Goal: Task Accomplishment & Management: Use online tool/utility

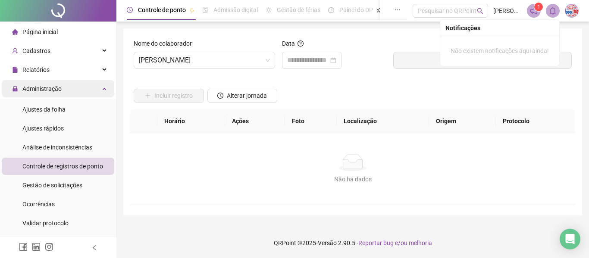
click at [82, 85] on div "Administração" at bounding box center [58, 88] width 112 height 17
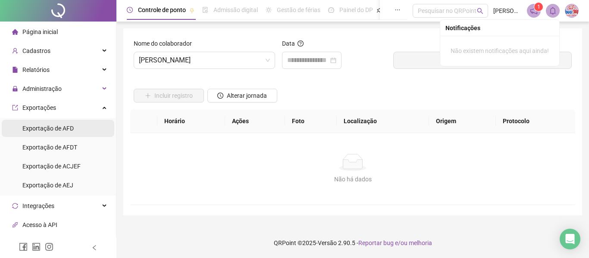
click at [61, 131] on span "Exportação de AFD" at bounding box center [47, 128] width 51 height 7
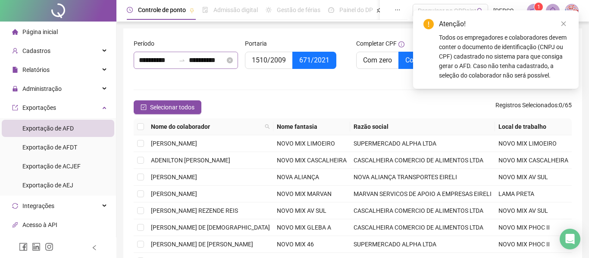
type input "**********"
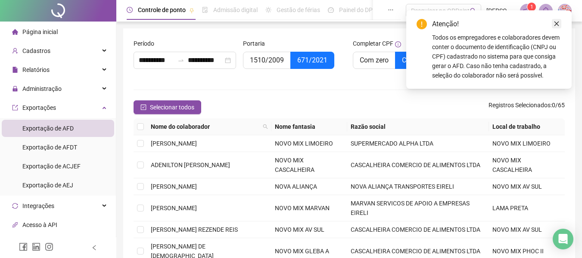
click at [555, 23] on icon "close" at bounding box center [557, 24] width 6 height 6
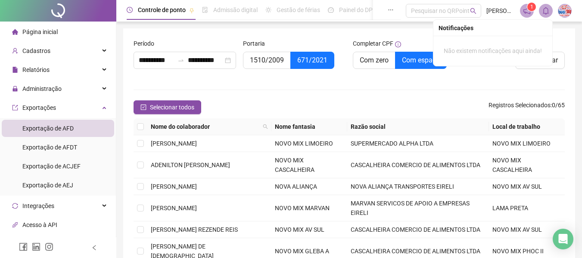
click at [342, 125] on th "Nome fantasia" at bounding box center [310, 127] width 76 height 17
click at [342, 124] on th "Nome fantasia" at bounding box center [310, 127] width 76 height 17
click at [332, 127] on th "Nome fantasia" at bounding box center [310, 127] width 76 height 17
drag, startPoint x: 332, startPoint y: 127, endPoint x: 326, endPoint y: 137, distance: 12.0
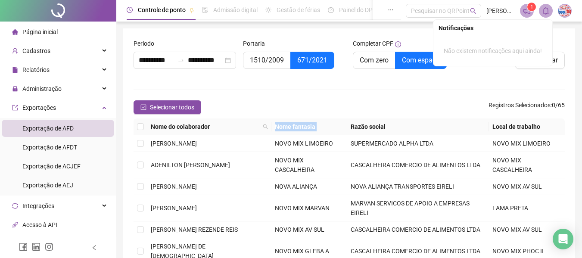
click at [329, 131] on th "Nome fantasia" at bounding box center [310, 127] width 76 height 17
click at [325, 140] on td "NOVO MIX LIMOEIRO" at bounding box center [310, 143] width 76 height 17
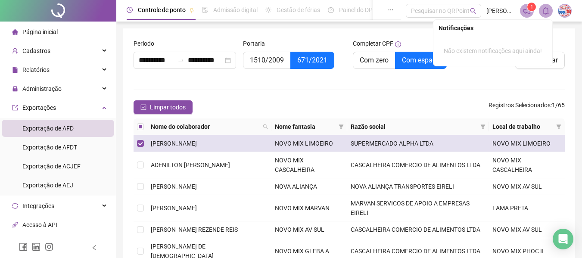
drag, startPoint x: 153, startPoint y: 144, endPoint x: 166, endPoint y: 140, distance: 13.6
click at [155, 144] on span "[PERSON_NAME]" at bounding box center [174, 143] width 46 height 7
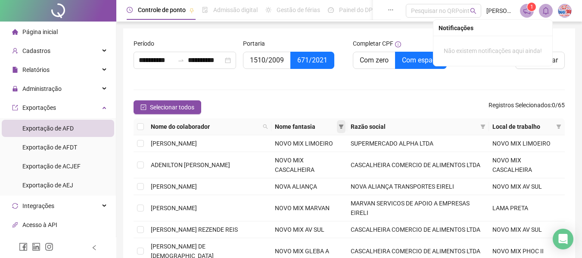
click at [344, 126] on span at bounding box center [341, 126] width 9 height 13
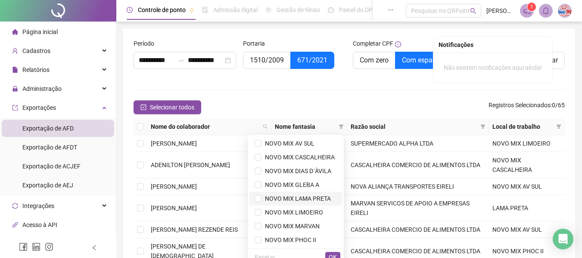
scroll to position [43, 0]
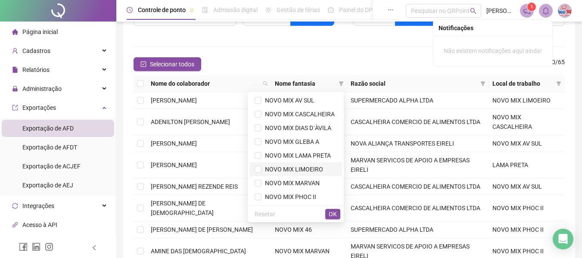
click at [305, 167] on span "NOVO MIX LIMOEIRO" at bounding box center [293, 169] width 62 height 7
drag, startPoint x: 332, startPoint y: 219, endPoint x: 333, endPoint y: 211, distance: 7.8
click at [333, 218] on button "OK" at bounding box center [332, 214] width 15 height 10
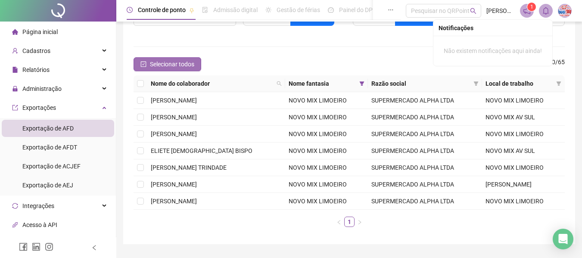
click at [180, 64] on span "Selecionar todos" at bounding box center [172, 63] width 44 height 9
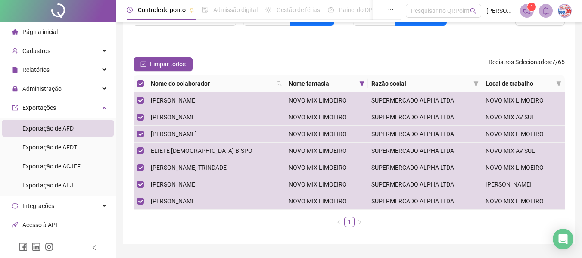
click at [559, 60] on span "Registros Selecionados : 7 / 65" at bounding box center [527, 64] width 76 height 14
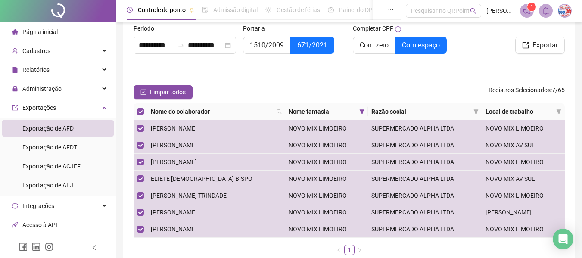
scroll to position [0, 0]
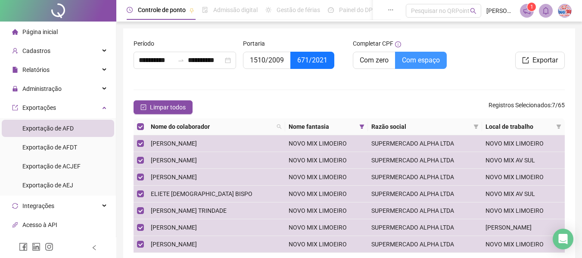
click at [439, 66] on label "Com espaço" at bounding box center [421, 60] width 51 height 17
click at [546, 62] on span "Exportar" at bounding box center [545, 60] width 25 height 10
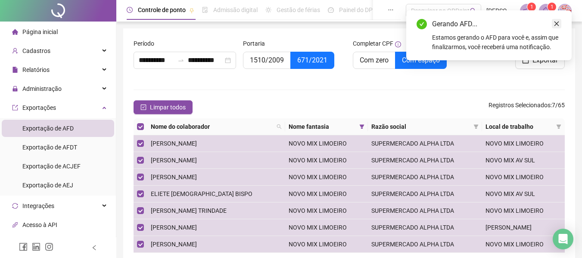
click at [556, 25] on icon "close" at bounding box center [557, 24] width 6 height 6
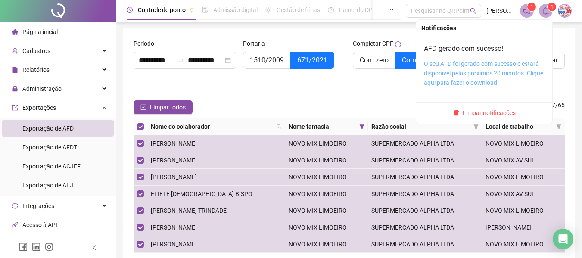
click at [529, 61] on link "O seu AFD foi gerado com sucesso e estará disponível pelos próximos 20 minutos.…" at bounding box center [483, 73] width 119 height 26
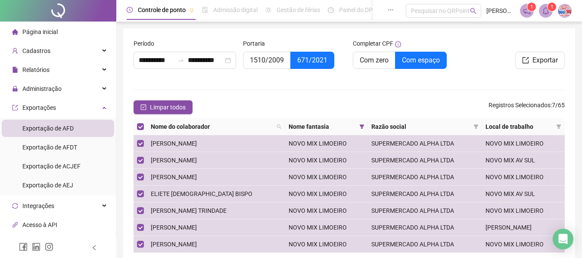
click at [312, 100] on div "Limpar todos Registros Selecionados : 7 / 65" at bounding box center [349, 107] width 431 height 14
click at [168, 106] on span "Limpar todos" at bounding box center [168, 107] width 36 height 9
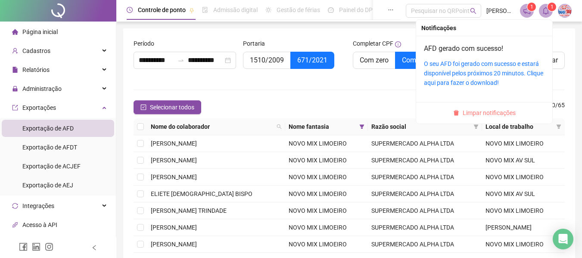
click at [500, 109] on span "Limpar notificações" at bounding box center [489, 112] width 53 height 9
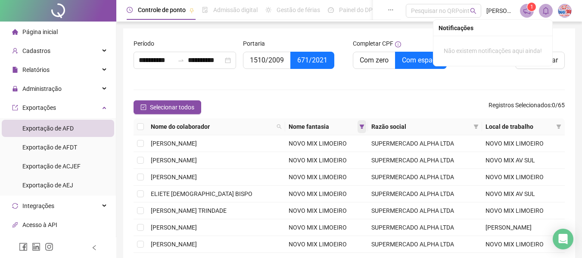
click at [360, 127] on icon "filter" at bounding box center [361, 126] width 5 height 5
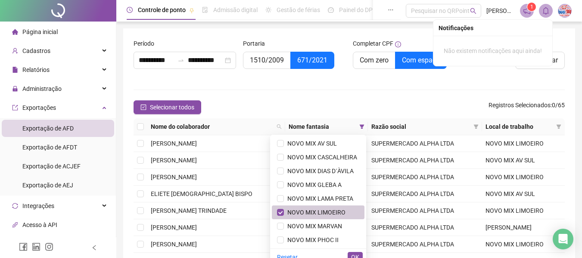
click at [324, 212] on span "NOVO MIX LIMOEIRO" at bounding box center [315, 212] width 62 height 7
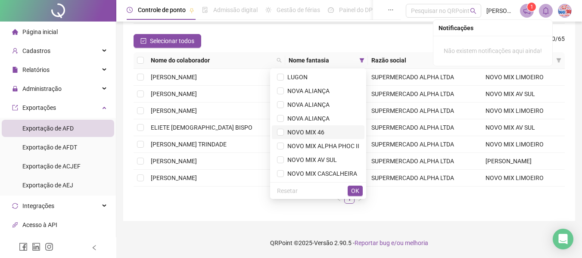
click at [314, 132] on span "NOVO MIX 46" at bounding box center [304, 132] width 41 height 7
drag, startPoint x: 359, startPoint y: 191, endPoint x: 356, endPoint y: 167, distance: 24.3
click at [359, 191] on button "OK" at bounding box center [355, 191] width 15 height 10
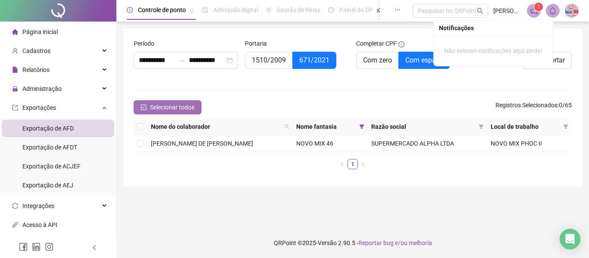
click at [185, 108] on span "Selecionar todos" at bounding box center [172, 107] width 44 height 9
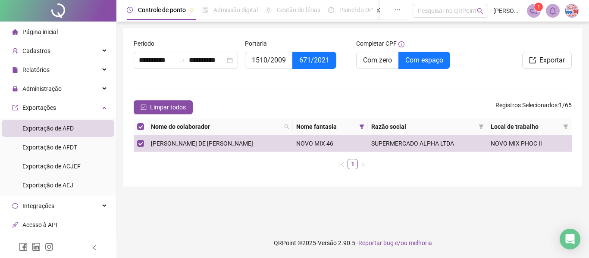
click at [558, 69] on div "Exportar" at bounding box center [519, 59] width 111 height 41
click at [561, 58] on span "Exportar" at bounding box center [551, 60] width 25 height 10
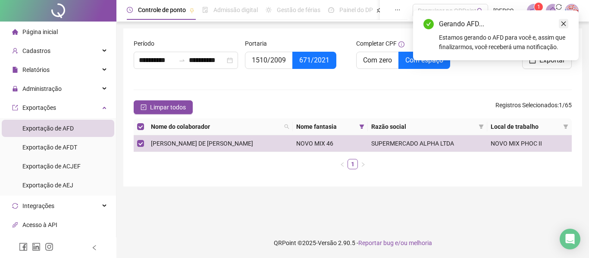
click at [563, 24] on icon "close" at bounding box center [563, 24] width 5 height 5
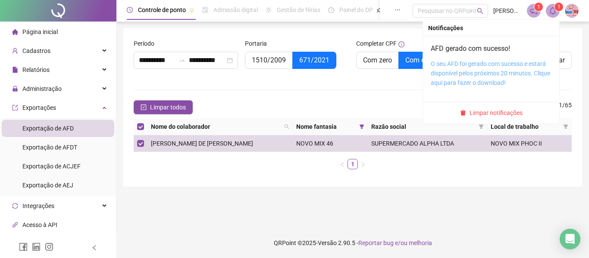
click at [494, 76] on link "O seu AFD foi gerado com sucesso e estará disponível pelos próximos 20 minutos.…" at bounding box center [490, 73] width 119 height 26
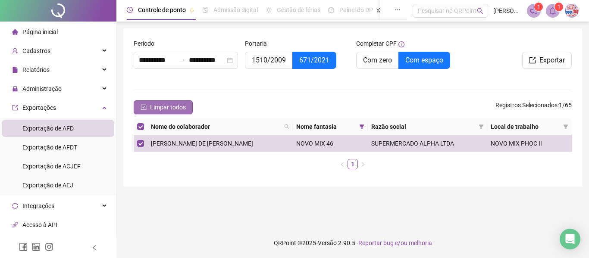
drag, startPoint x: 182, startPoint y: 109, endPoint x: 215, endPoint y: 99, distance: 34.5
click at [181, 109] on span "Limpar todos" at bounding box center [168, 107] width 36 height 9
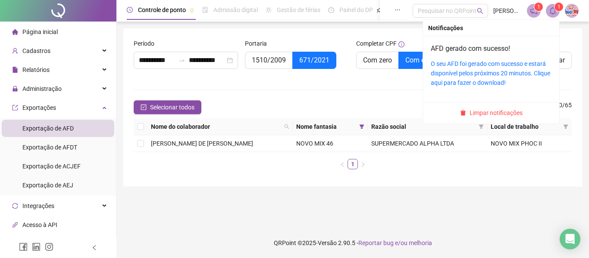
drag, startPoint x: 506, startPoint y: 115, endPoint x: 500, endPoint y: 113, distance: 6.3
click at [505, 115] on span "Limpar notificações" at bounding box center [495, 112] width 53 height 9
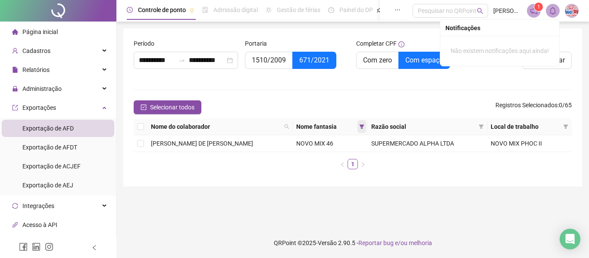
click at [359, 128] on icon "filter" at bounding box center [361, 127] width 5 height 4
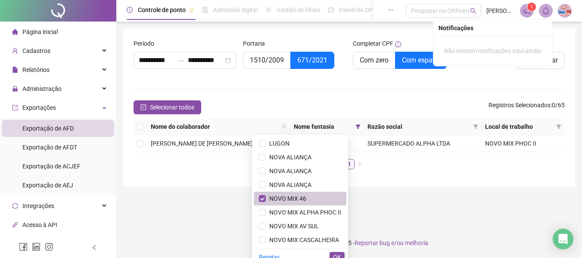
click at [281, 198] on span "NOVO MIX 46" at bounding box center [286, 198] width 41 height 7
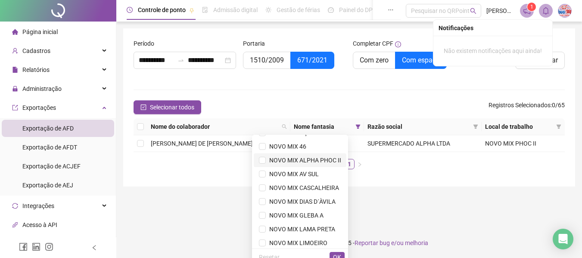
scroll to position [40, 0]
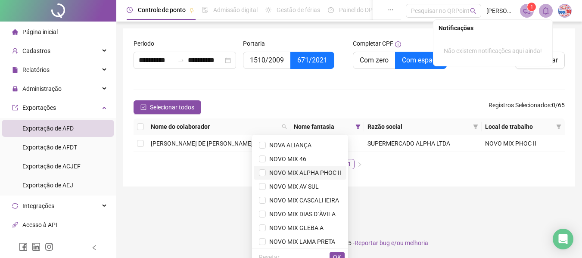
click at [319, 170] on span "NOVO MIX ALPHA PHOC II" at bounding box center [303, 172] width 75 height 7
click at [340, 255] on span "OK" at bounding box center [337, 257] width 8 height 9
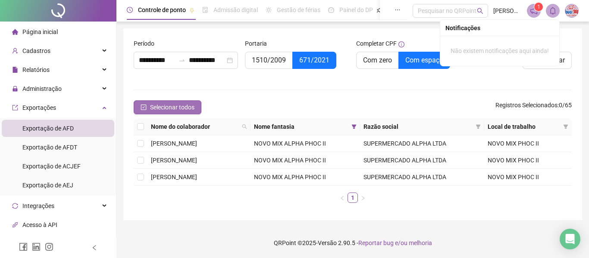
click at [189, 108] on span "Selecionar todos" at bounding box center [172, 107] width 44 height 9
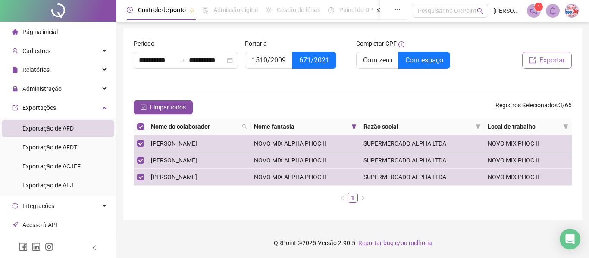
click at [561, 60] on span "Exportar" at bounding box center [551, 60] width 25 height 10
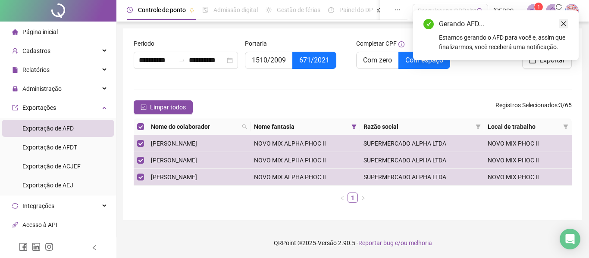
click at [566, 24] on icon "close" at bounding box center [563, 24] width 6 height 6
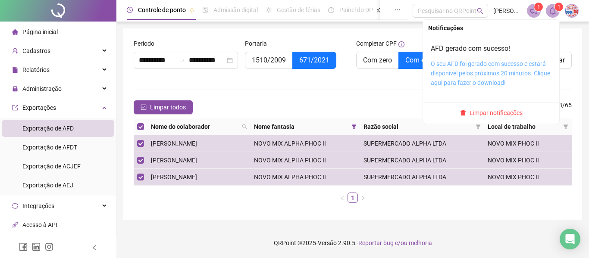
click at [510, 60] on link "O seu AFD foi gerado com sucesso e estará disponível pelos próximos 20 minutos.…" at bounding box center [490, 73] width 119 height 26
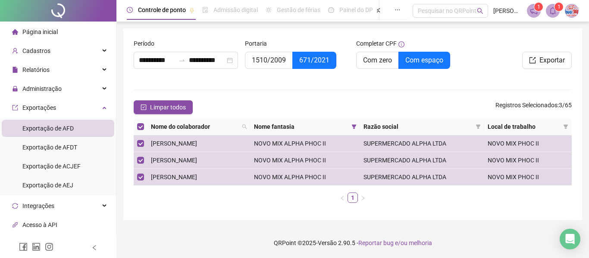
click at [353, 100] on form "**********" at bounding box center [353, 124] width 438 height 171
click at [165, 109] on span "Limpar todos" at bounding box center [168, 107] width 36 height 9
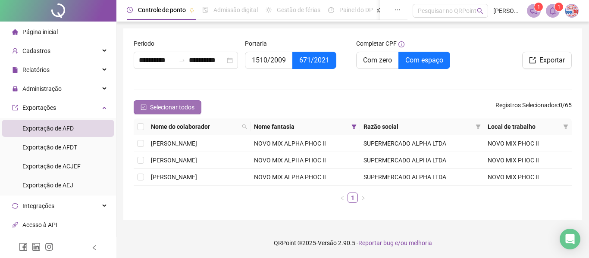
click at [155, 105] on span "Selecionar todos" at bounding box center [172, 107] width 44 height 9
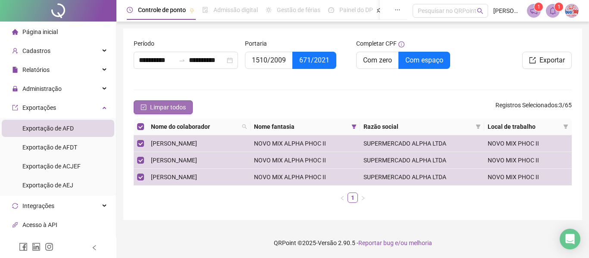
click at [155, 105] on span "Limpar todos" at bounding box center [168, 107] width 36 height 9
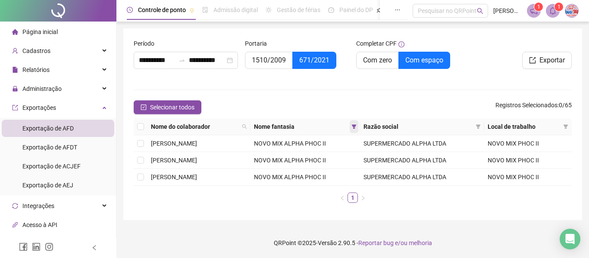
click at [358, 123] on span at bounding box center [354, 126] width 9 height 13
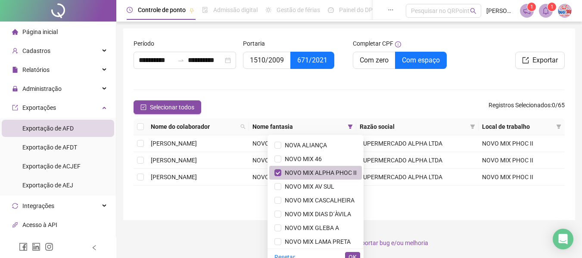
click at [300, 169] on span "NOVO MIX ALPHA PHOC II" at bounding box center [318, 172] width 75 height 7
click at [325, 211] on span "NOVO MIX DIAS D´ÀVILA" at bounding box center [316, 214] width 70 height 7
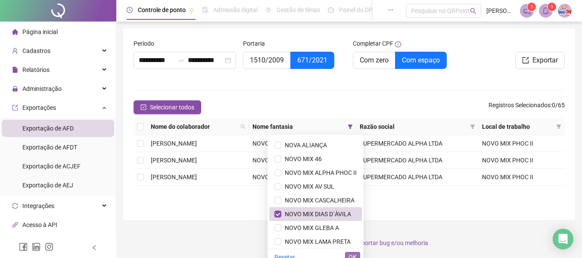
click at [353, 255] on span "OK" at bounding box center [353, 257] width 8 height 9
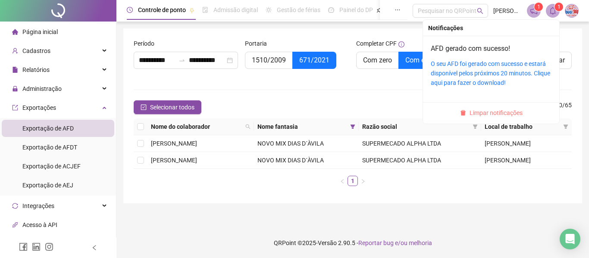
click at [500, 114] on span "Limpar notificações" at bounding box center [495, 112] width 53 height 9
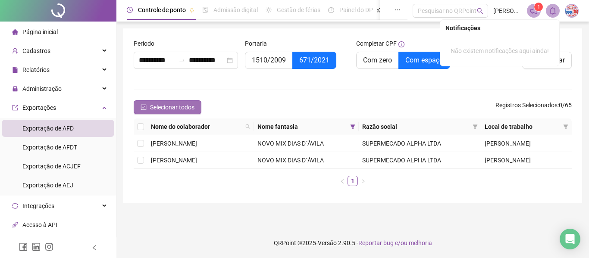
click at [153, 112] on span "Selecionar todos" at bounding box center [172, 107] width 44 height 9
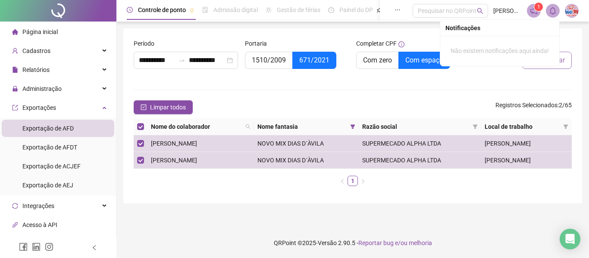
click at [566, 63] on button "Exportar" at bounding box center [547, 60] width 50 height 17
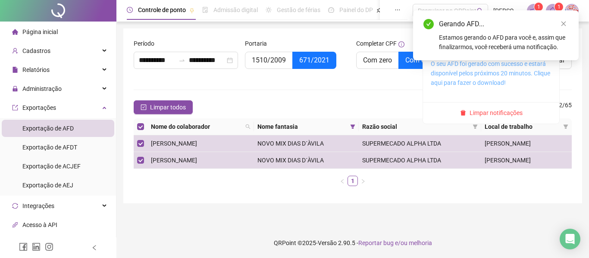
click at [487, 74] on link "O seu AFD foi gerado com sucesso e estará disponível pelos próximos 20 minutos.…" at bounding box center [490, 73] width 119 height 26
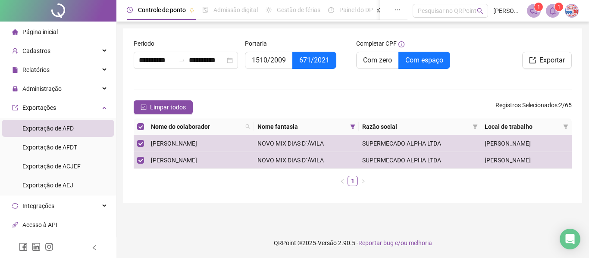
drag, startPoint x: 588, startPoint y: 61, endPoint x: 587, endPoint y: 48, distance: 12.6
click at [588, 59] on div "**********" at bounding box center [352, 129] width 472 height 258
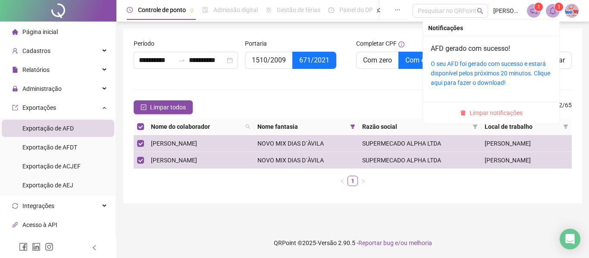
click at [501, 116] on span "Limpar notificações" at bounding box center [495, 112] width 53 height 9
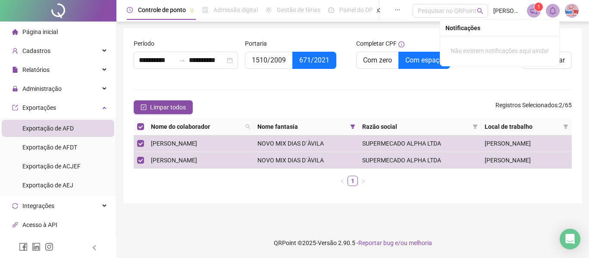
drag, startPoint x: 159, startPoint y: 113, endPoint x: 236, endPoint y: 103, distance: 77.4
click at [159, 113] on button "Limpar todos" at bounding box center [163, 107] width 59 height 14
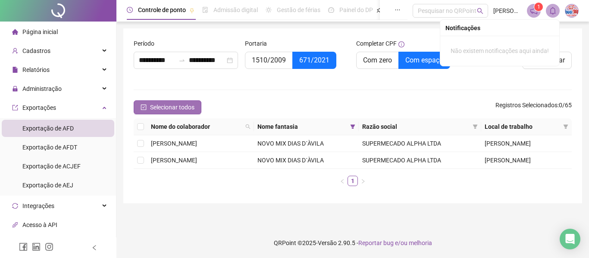
click at [168, 112] on button "Selecionar todos" at bounding box center [168, 107] width 68 height 14
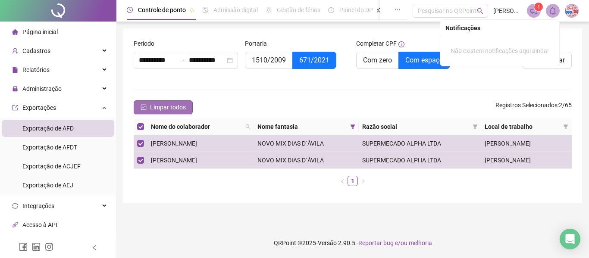
click at [169, 112] on button "Limpar todos" at bounding box center [163, 107] width 59 height 14
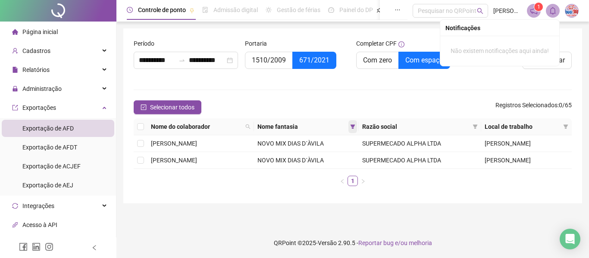
click at [355, 125] on icon "filter" at bounding box center [352, 127] width 5 height 4
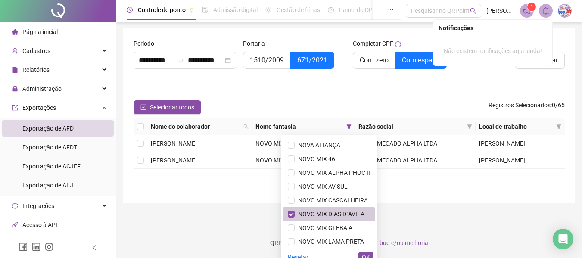
click at [319, 211] on span "NOVO MIX DIAS D´ÀVILA" at bounding box center [330, 214] width 70 height 7
click at [322, 241] on span "NOVO MIX LAMA PRETA" at bounding box center [329, 241] width 69 height 7
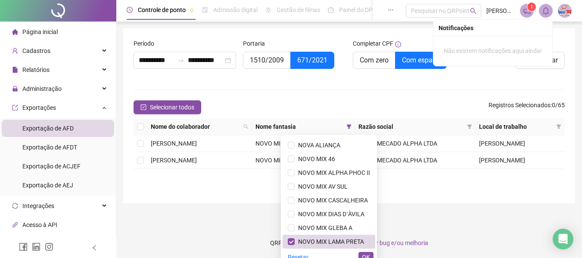
click at [365, 251] on div "Resetar OK" at bounding box center [329, 257] width 96 height 17
click at [366, 253] on span "OK" at bounding box center [366, 257] width 8 height 9
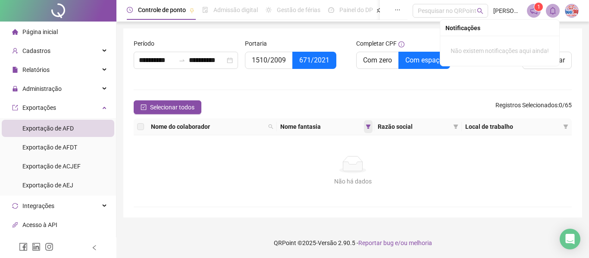
click at [371, 129] on icon "filter" at bounding box center [368, 126] width 5 height 5
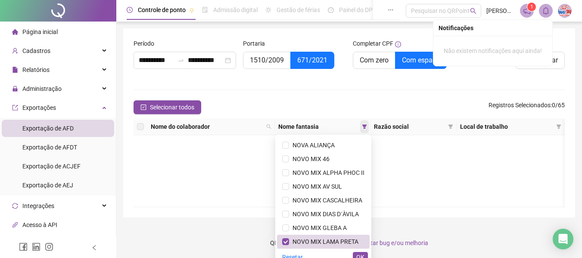
click at [371, 129] on th "Nome fantasia" at bounding box center [323, 127] width 96 height 17
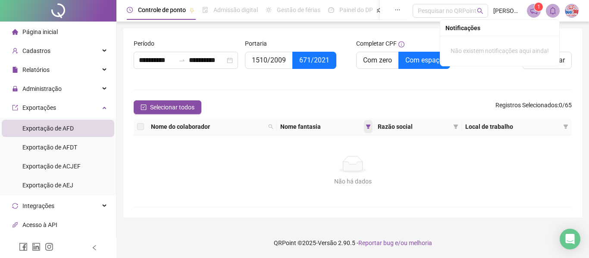
click at [370, 128] on icon "filter" at bounding box center [368, 127] width 5 height 4
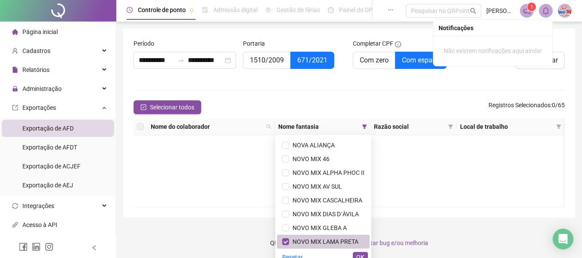
click at [311, 247] on li "NOVO MIX LAMA PRETA" at bounding box center [323, 242] width 93 height 14
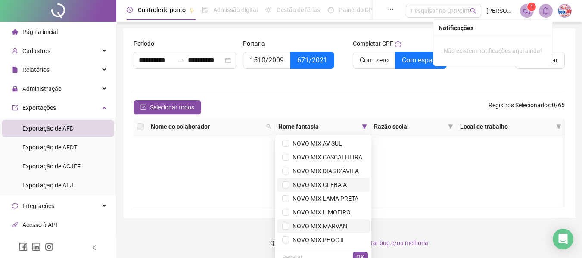
scroll to position [0, 0]
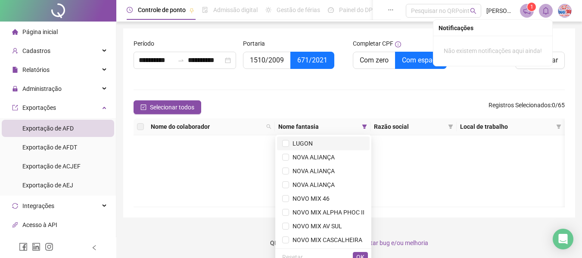
click at [298, 142] on span "LUGON" at bounding box center [301, 143] width 24 height 7
click at [358, 253] on span "OK" at bounding box center [360, 257] width 8 height 9
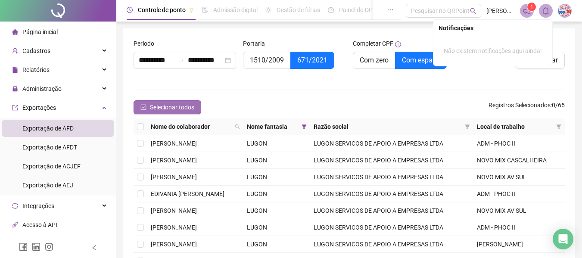
click at [198, 113] on button "Selecionar todos" at bounding box center [168, 107] width 68 height 14
